Goal: Information Seeking & Learning: Learn about a topic

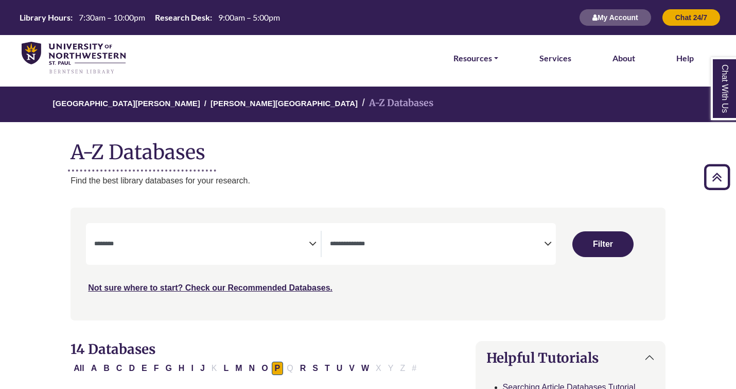
select select "Database Subject Filter"
select select "Database Types Filter"
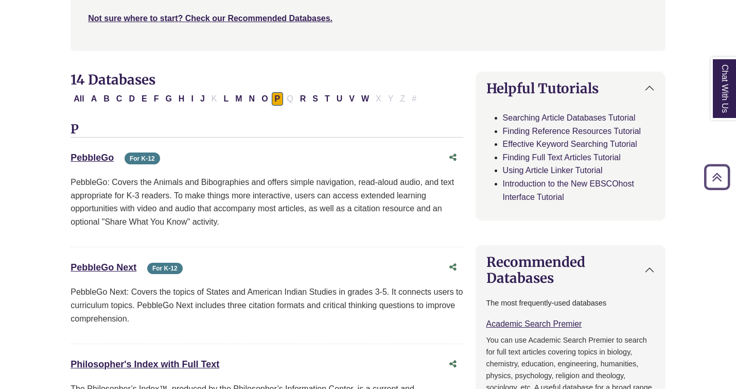
scroll to position [269, 0]
click at [81, 103] on button "All" at bounding box center [79, 99] width 16 height 13
select select "Database Subject Filter"
select select "Database Types Filter"
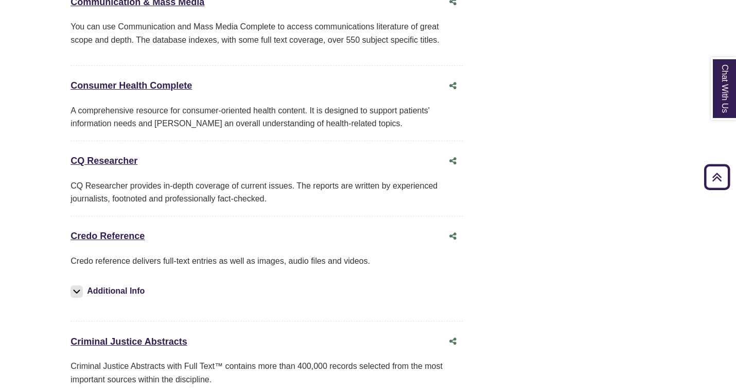
scroll to position [2466, 0]
click at [130, 235] on link "Credo Reference This link opens in a new window" at bounding box center [108, 235] width 74 height 10
click at [127, 161] on link "CQ Researcher This link opens in a new window" at bounding box center [104, 160] width 67 height 10
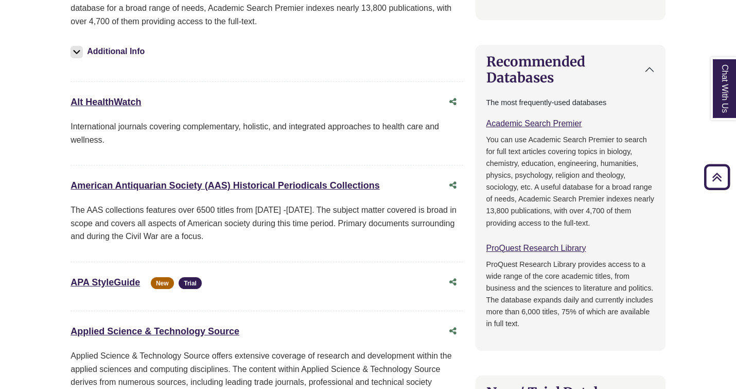
scroll to position [0, 0]
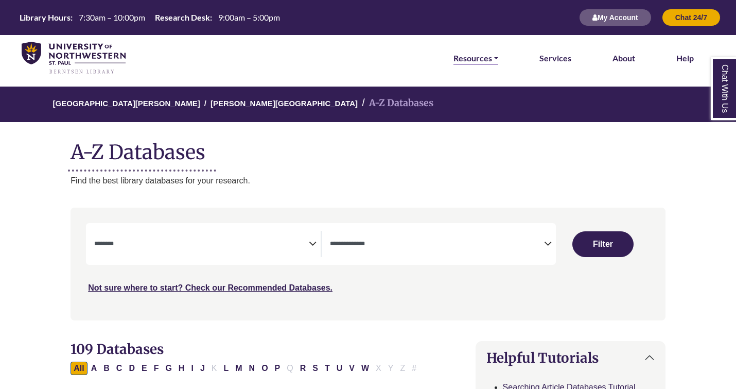
click at [482, 62] on link "Resources" at bounding box center [476, 57] width 45 height 13
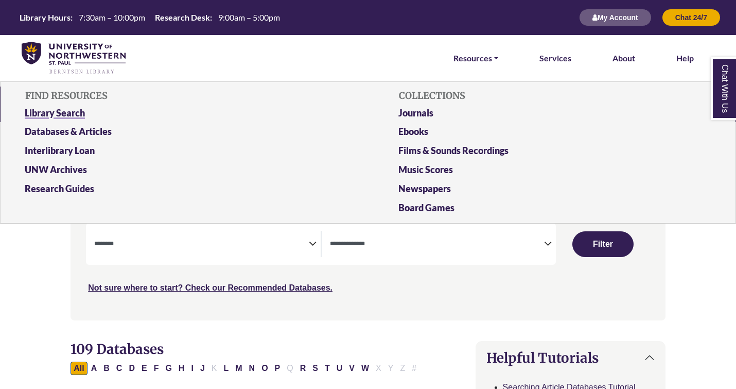
click at [74, 118] on link "Library Search" at bounding box center [181, 115] width 328 height 19
